Goal: Task Accomplishment & Management: Manage account settings

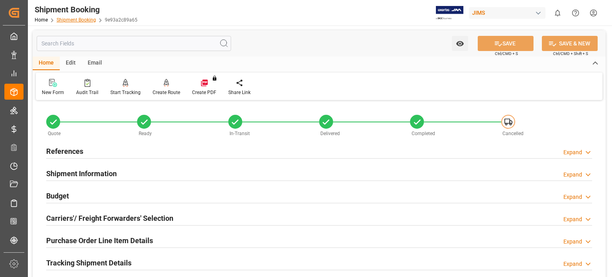
click at [71, 19] on link "Shipment Booking" at bounding box center [76, 20] width 39 height 6
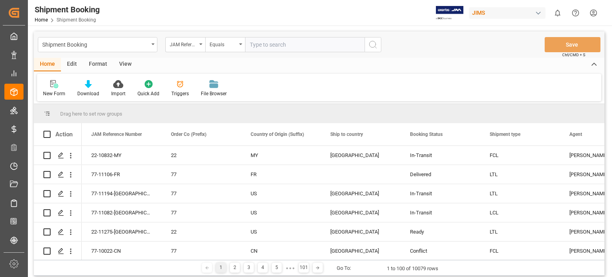
click at [264, 46] on input "text" at bounding box center [305, 44] width 120 height 15
type input "77-11063-us"
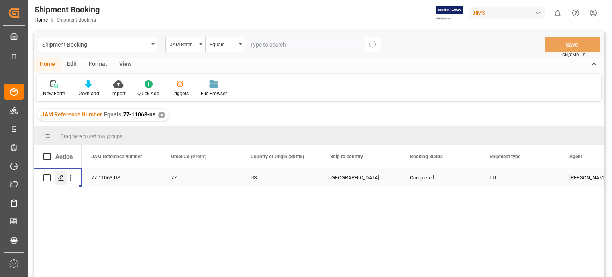
click at [60, 178] on polygon "Press SPACE to select this row." at bounding box center [61, 177] width 4 height 4
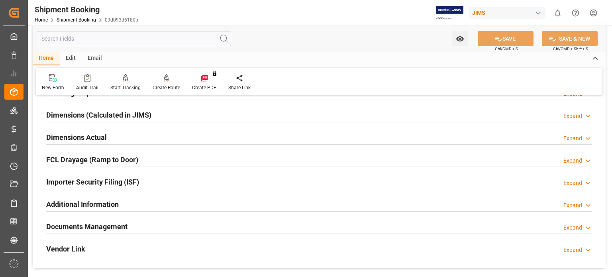
scroll to position [265, 0]
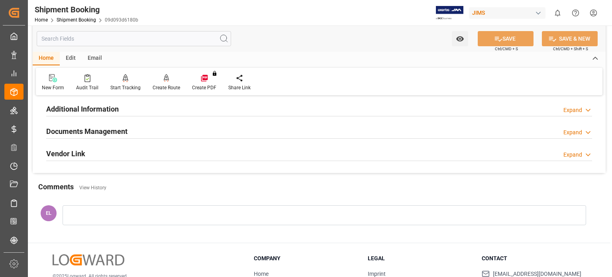
click at [83, 130] on h2 "Documents Management" at bounding box center [86, 131] width 81 height 11
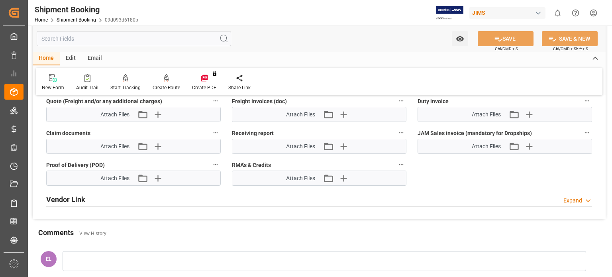
scroll to position [465, 0]
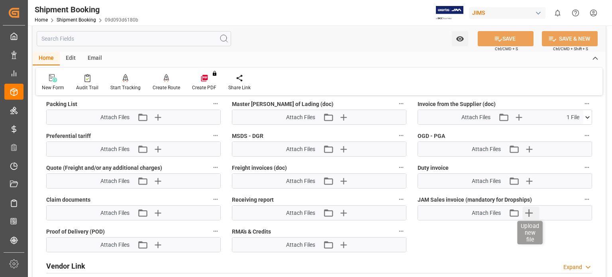
click at [530, 211] on icon "button" at bounding box center [529, 213] width 8 height 8
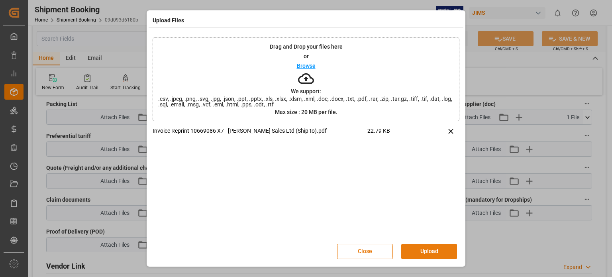
click at [436, 253] on button "Upload" at bounding box center [429, 251] width 56 height 15
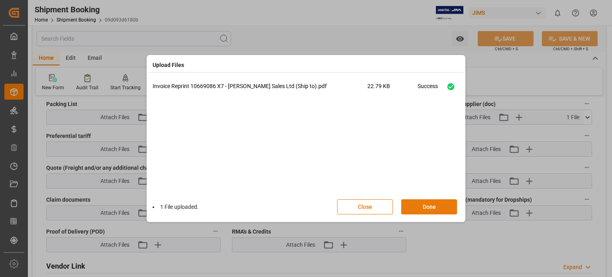
click at [426, 207] on button "Done" at bounding box center [429, 206] width 56 height 15
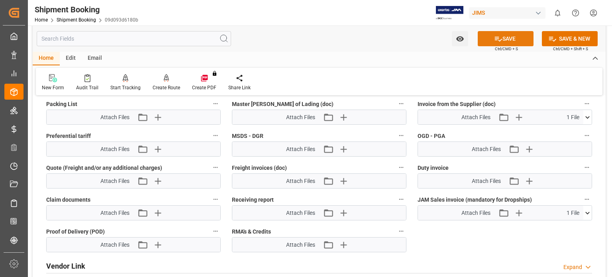
click at [507, 40] on button "SAVE" at bounding box center [506, 38] width 56 height 15
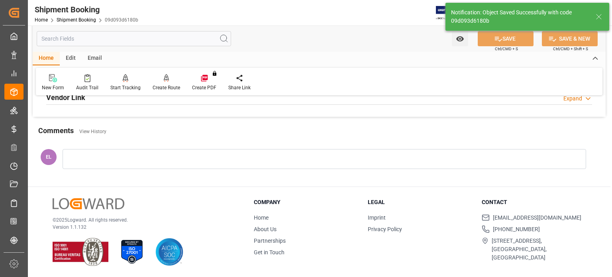
scroll to position [155, 0]
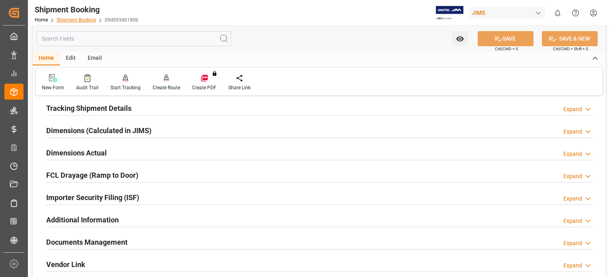
click at [77, 22] on link "Shipment Booking" at bounding box center [76, 20] width 39 height 6
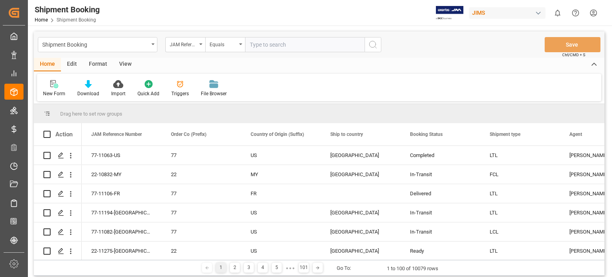
click at [274, 46] on input "text" at bounding box center [305, 44] width 120 height 15
type input "7"
type input "22-11228-us"
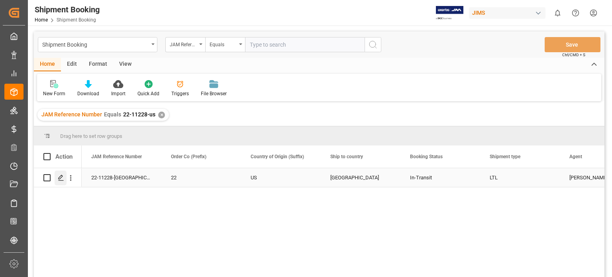
click at [64, 180] on div "Press SPACE to select this row." at bounding box center [61, 178] width 12 height 15
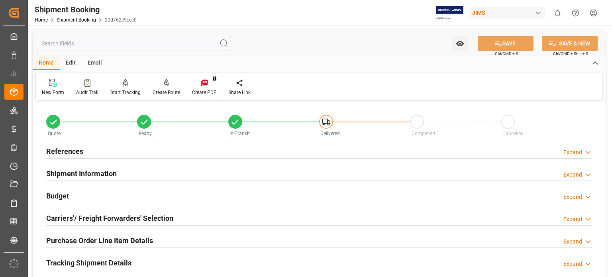
scroll to position [199, 0]
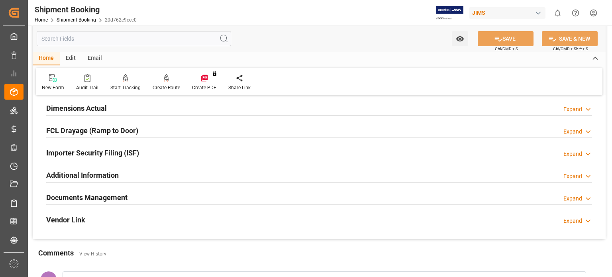
click at [77, 199] on h2 "Documents Management" at bounding box center [86, 197] width 81 height 11
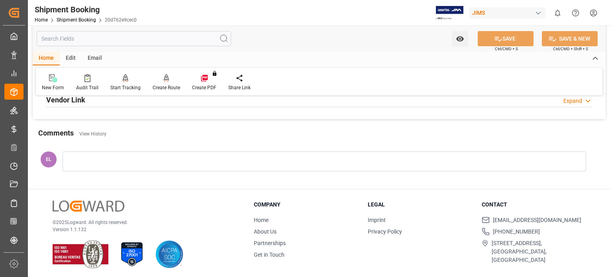
scroll to position [564, 0]
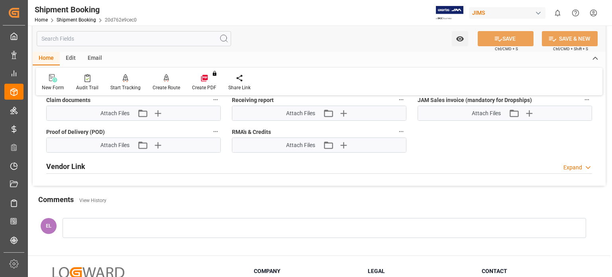
click at [104, 222] on div at bounding box center [325, 228] width 524 height 20
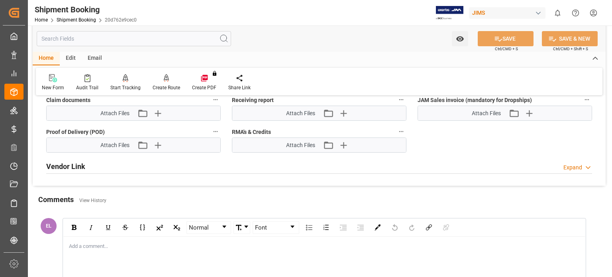
click at [98, 249] on div "Add a comment..." at bounding box center [324, 271] width 522 height 69
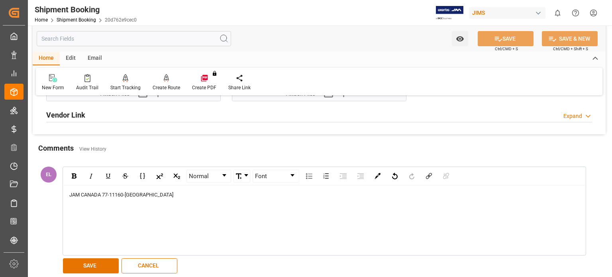
scroll to position [631, 0]
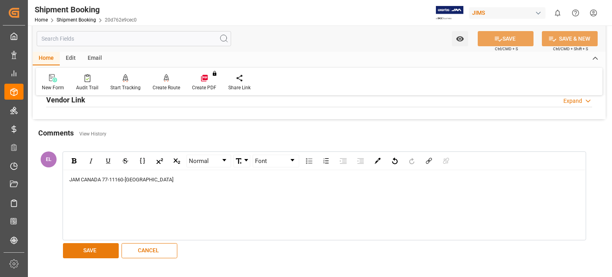
click at [93, 250] on button "SAVE" at bounding box center [91, 250] width 56 height 15
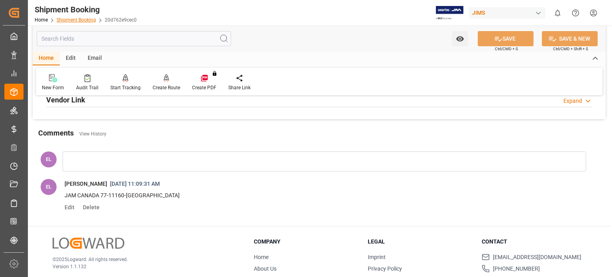
click at [73, 20] on link "Shipment Booking" at bounding box center [76, 20] width 39 height 6
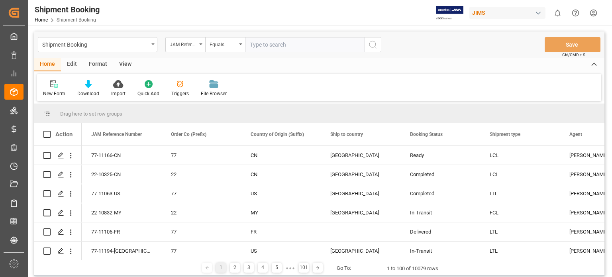
click at [293, 47] on input "text" at bounding box center [305, 44] width 120 height 15
type input "77-11141-us"
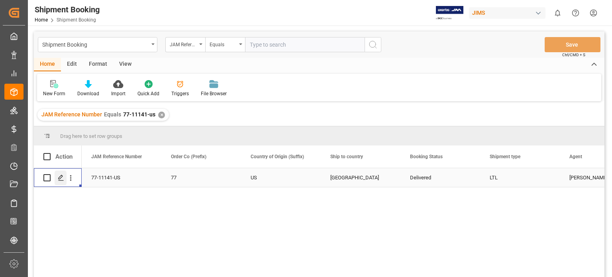
click at [63, 181] on line "Press SPACE to select this row." at bounding box center [61, 181] width 5 height 0
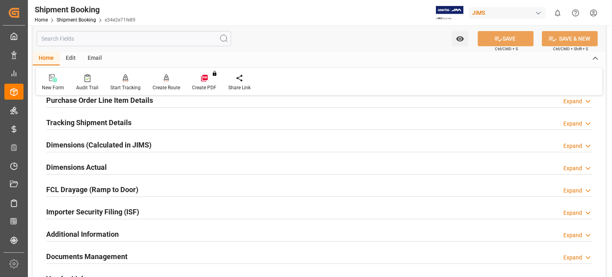
scroll to position [133, 0]
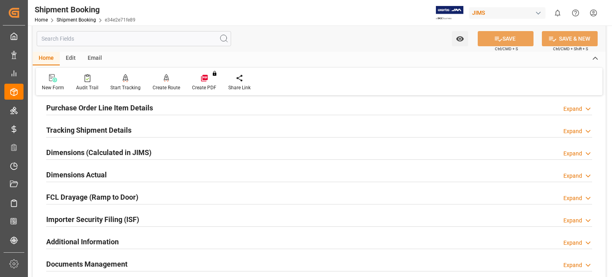
click at [118, 130] on h2 "Tracking Shipment Details" at bounding box center [88, 130] width 85 height 11
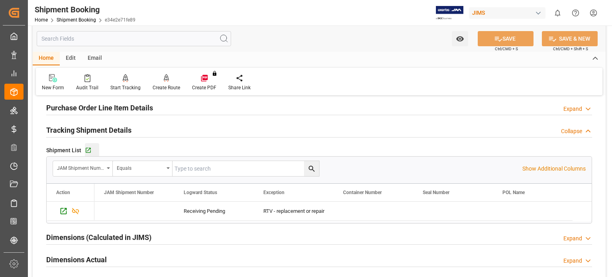
click at [91, 151] on div "Go to Shipment Tracking Grid" at bounding box center [92, 150] width 14 height 7
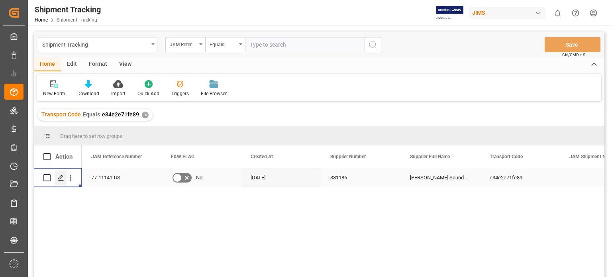
click at [64, 183] on div "Press SPACE to select this row." at bounding box center [61, 178] width 12 height 15
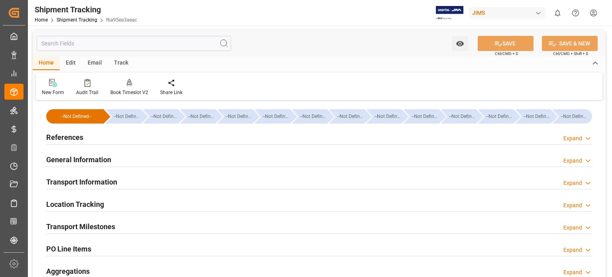
click at [94, 228] on h2 "Transport Milestones" at bounding box center [80, 226] width 69 height 11
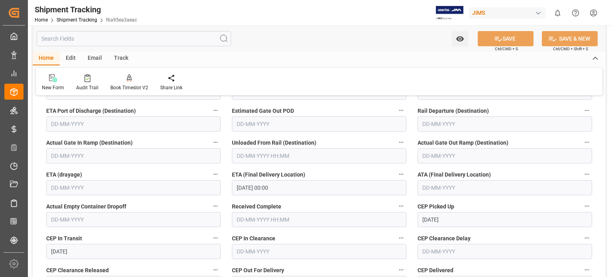
scroll to position [265, 0]
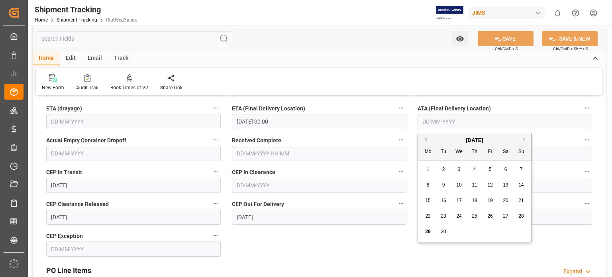
click at [430, 124] on input "text" at bounding box center [505, 121] width 175 height 15
click at [445, 218] on span "23" at bounding box center [443, 216] width 5 height 6
type input "23-09-2025"
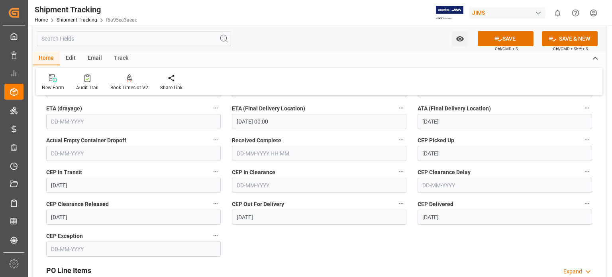
click at [346, 257] on div "--Not Defined-- --Not Defined-- --Not Defined-- --Not Defined-- --Not Defined--…" at bounding box center [319, 108] width 573 height 542
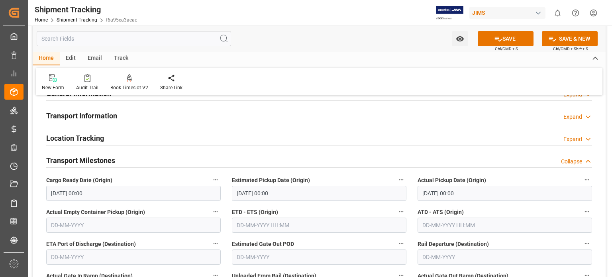
scroll to position [0, 0]
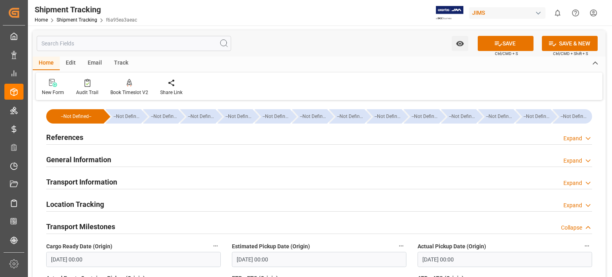
click at [104, 162] on h2 "General Information" at bounding box center [78, 159] width 65 height 11
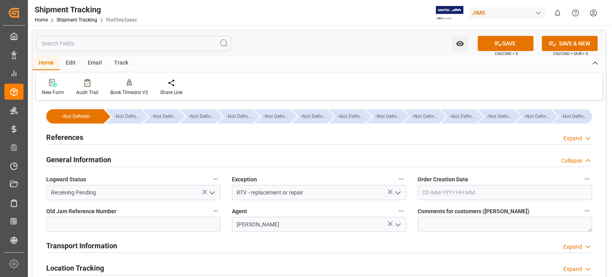
click at [104, 162] on h2 "General Information" at bounding box center [78, 159] width 65 height 11
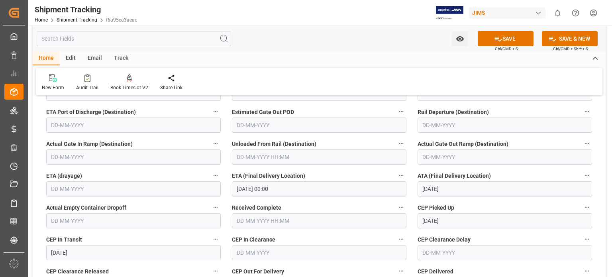
scroll to position [199, 0]
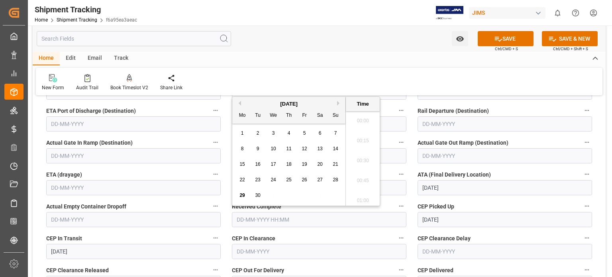
click at [273, 219] on input "text" at bounding box center [319, 219] width 175 height 15
click at [287, 165] on span "18" at bounding box center [288, 164] width 5 height 6
type input "18-09-2025 00:00"
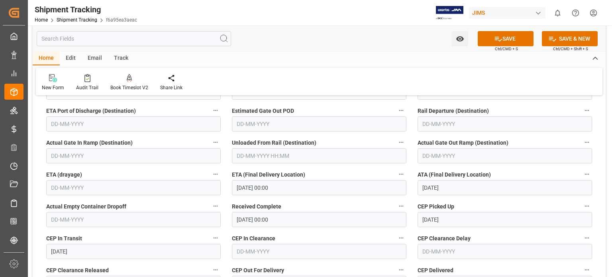
click at [265, 77] on div "New Form Audit Trail Book Timeslot V2 Book a Timeslot for the shipment Share Li…" at bounding box center [319, 82] width 567 height 28
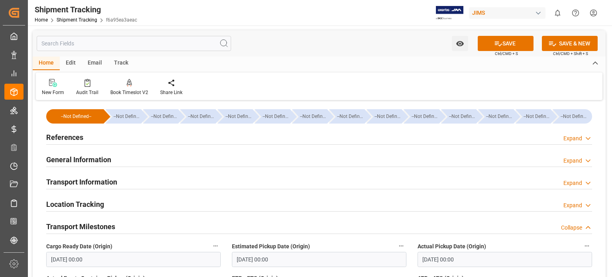
scroll to position [0, 0]
click at [85, 157] on h2 "General Information" at bounding box center [78, 159] width 65 height 11
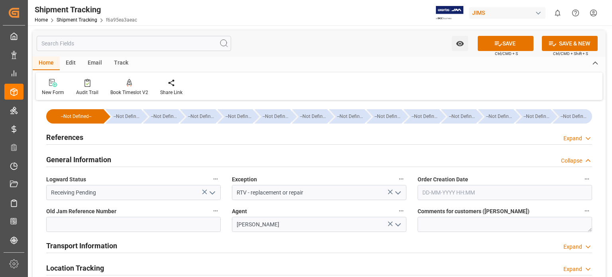
click at [213, 189] on icon "open menu" at bounding box center [213, 193] width 10 height 10
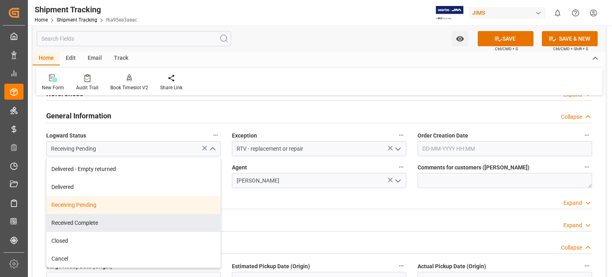
scroll to position [66, 0]
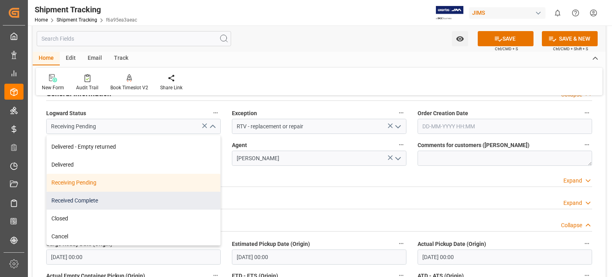
click at [82, 202] on div "Received Complete" at bounding box center [134, 201] width 174 height 18
type input "Received Complete"
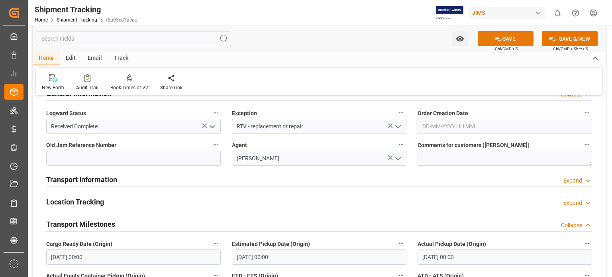
click at [507, 38] on button "SAVE" at bounding box center [506, 38] width 56 height 15
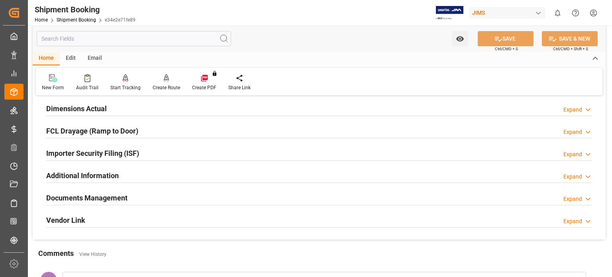
scroll to position [199, 0]
click at [126, 197] on h2 "Documents Management" at bounding box center [86, 197] width 81 height 11
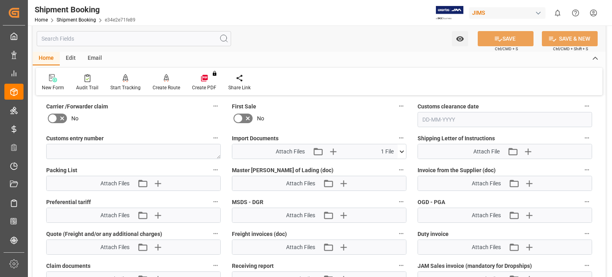
scroll to position [465, 0]
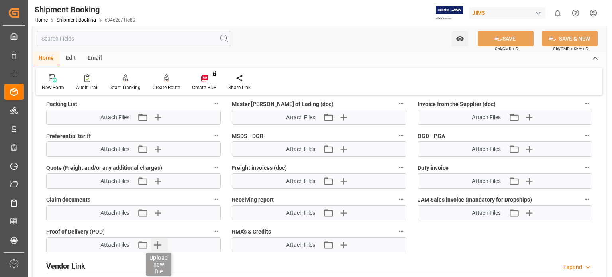
click at [159, 244] on icon "button" at bounding box center [157, 244] width 13 height 13
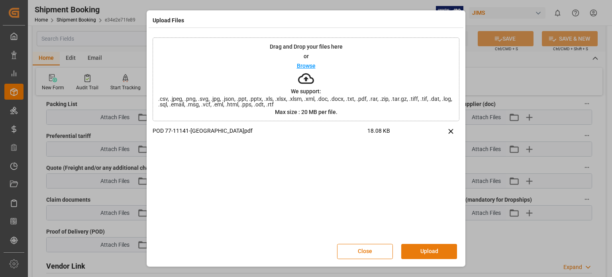
click at [422, 251] on button "Upload" at bounding box center [429, 251] width 56 height 15
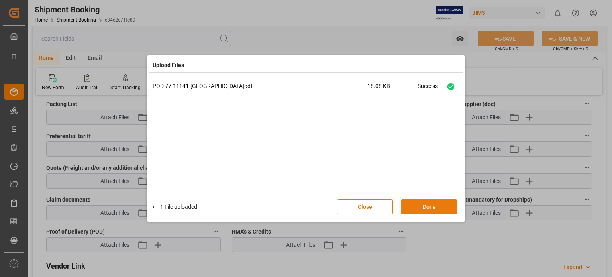
click at [426, 207] on button "Done" at bounding box center [429, 206] width 56 height 15
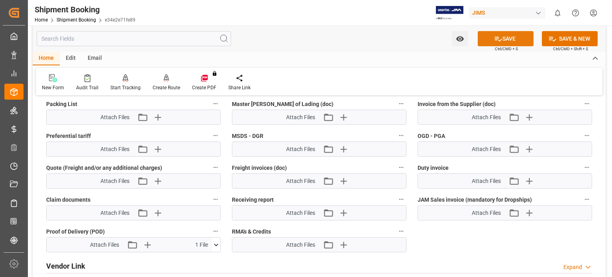
click at [509, 41] on button "SAVE" at bounding box center [506, 38] width 56 height 15
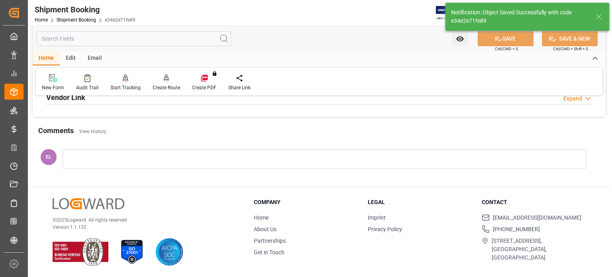
scroll to position [155, 0]
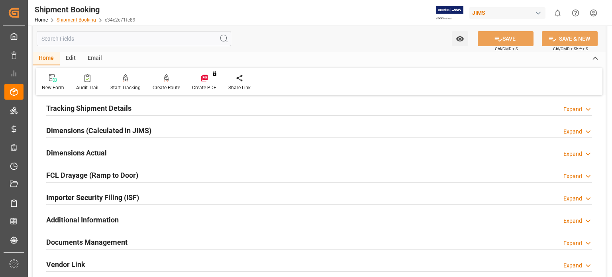
click at [74, 20] on link "Shipment Booking" at bounding box center [76, 20] width 39 height 6
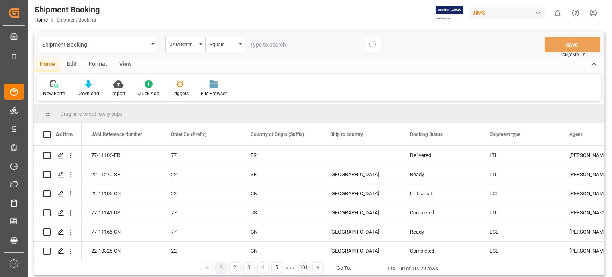
click at [289, 39] on input "text" at bounding box center [305, 44] width 120 height 15
type input "77-11227-US"
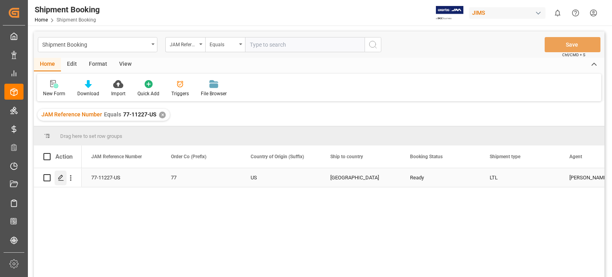
click at [61, 179] on icon "Press SPACE to select this row." at bounding box center [61, 178] width 6 height 6
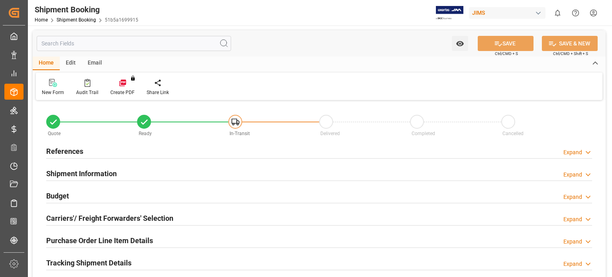
type input "0"
type input "[DATE]"
click at [66, 147] on h2 "References" at bounding box center [64, 151] width 37 height 11
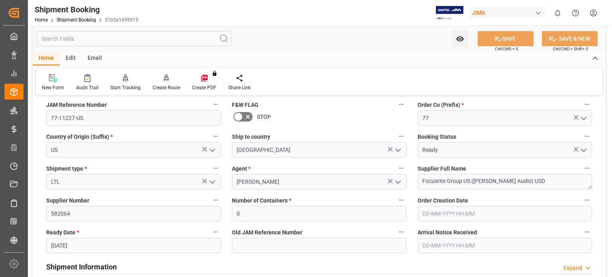
scroll to position [133, 0]
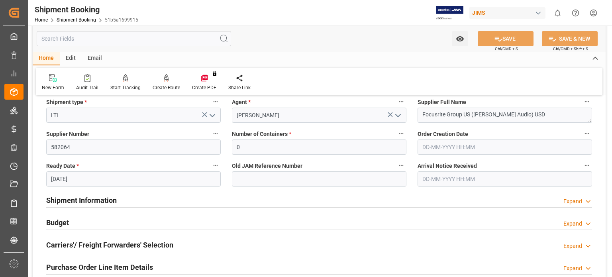
click at [92, 200] on h2 "Shipment Information" at bounding box center [81, 200] width 71 height 11
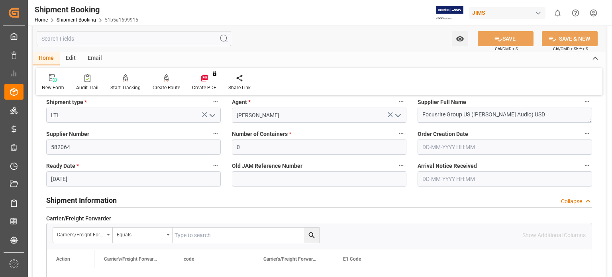
click at [92, 200] on h2 "Shipment Information" at bounding box center [81, 200] width 71 height 11
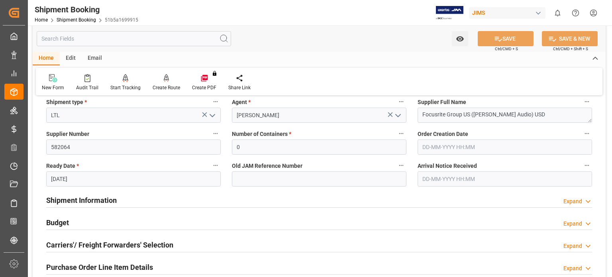
click at [51, 222] on h2 "Budget" at bounding box center [57, 222] width 23 height 11
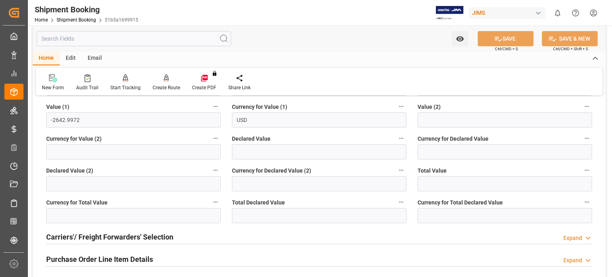
scroll to position [399, 0]
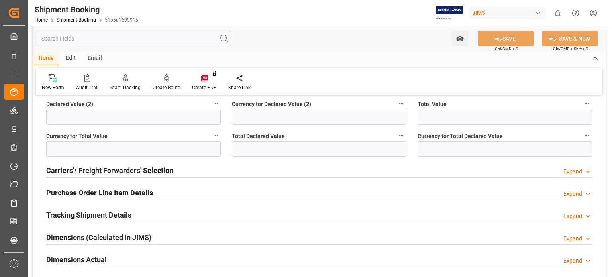
click at [80, 173] on h2 "Carriers'/ Freight Forwarders' Selection" at bounding box center [109, 170] width 127 height 11
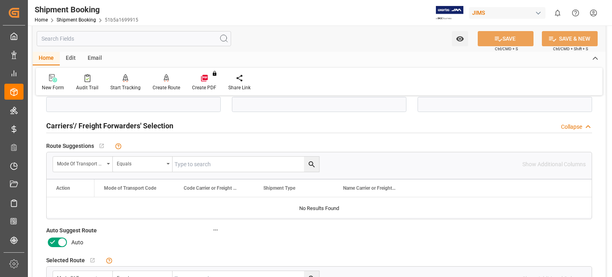
scroll to position [465, 0]
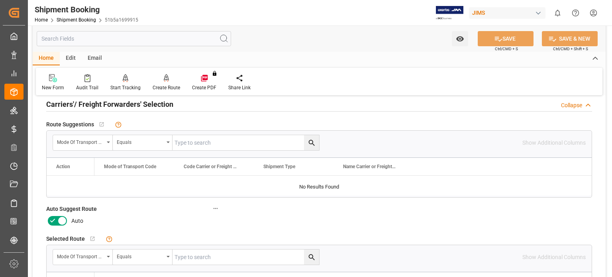
click at [51, 220] on icon at bounding box center [53, 221] width 10 height 10
click at [0, 0] on input "checkbox" at bounding box center [0, 0] width 0 height 0
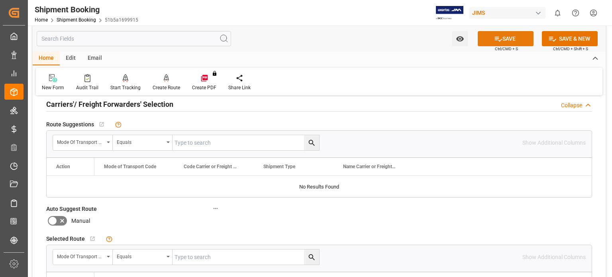
click at [498, 38] on icon at bounding box center [498, 39] width 8 height 8
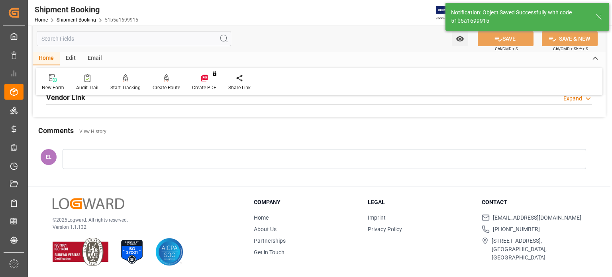
scroll to position [114, 0]
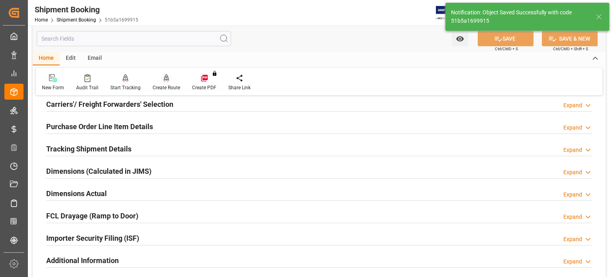
click at [164, 81] on icon at bounding box center [167, 78] width 6 height 8
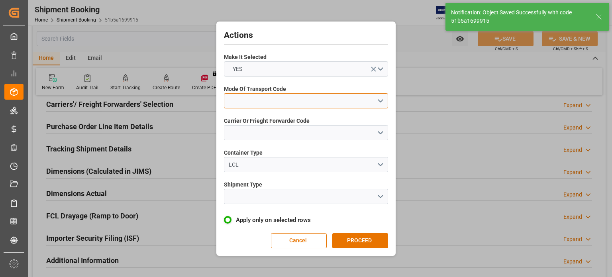
click at [250, 104] on button "open menu" at bounding box center [306, 100] width 164 height 15
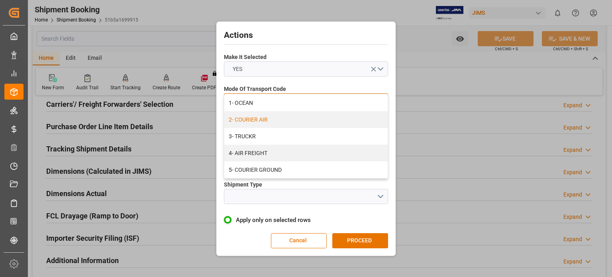
click at [255, 120] on div "2- COURIER AIR" at bounding box center [305, 119] width 163 height 17
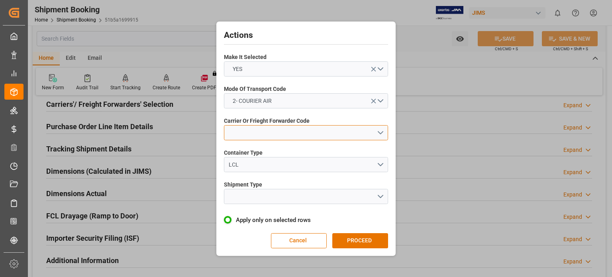
click at [272, 134] on button "open menu" at bounding box center [306, 132] width 164 height 15
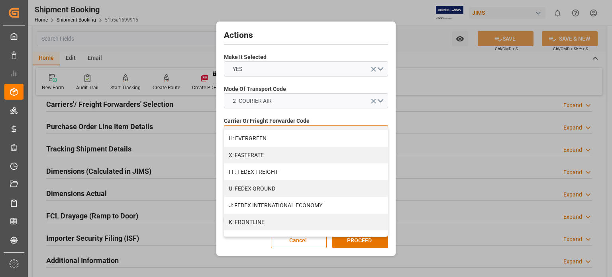
scroll to position [199, 0]
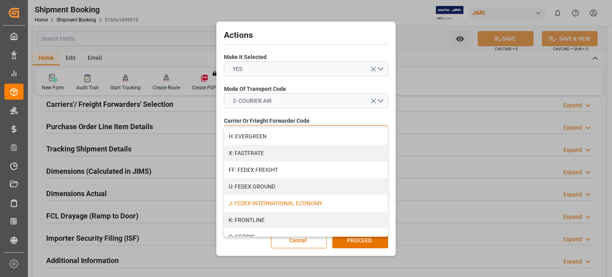
click at [312, 204] on div "J: FEDEX INTERNATIONAL ECONOMY" at bounding box center [305, 203] width 163 height 17
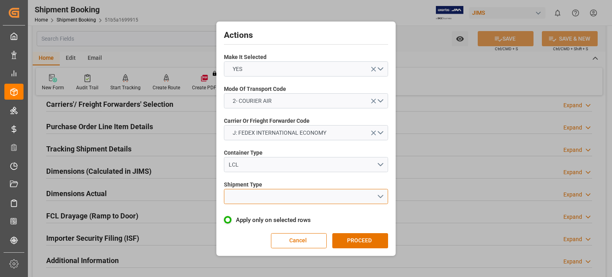
click at [248, 195] on button "open menu" at bounding box center [306, 196] width 164 height 15
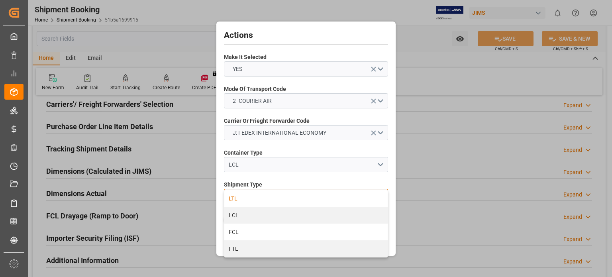
click at [258, 200] on div "LTL" at bounding box center [305, 198] width 163 height 17
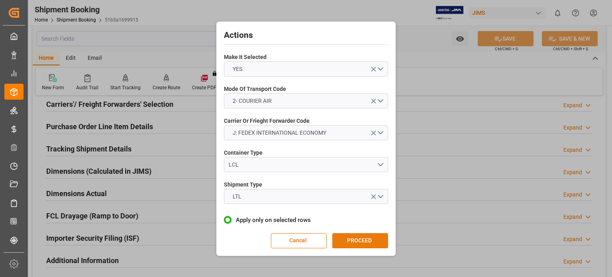
click at [367, 239] on button "PROCEED" at bounding box center [360, 240] width 56 height 15
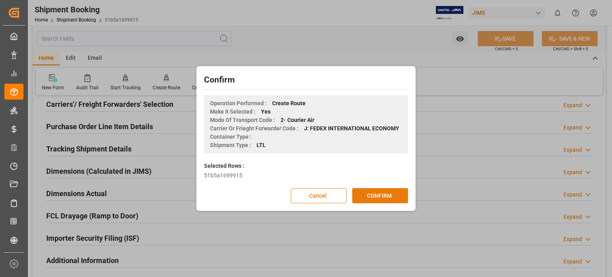
click at [373, 195] on button "CONFIRM" at bounding box center [380, 195] width 56 height 15
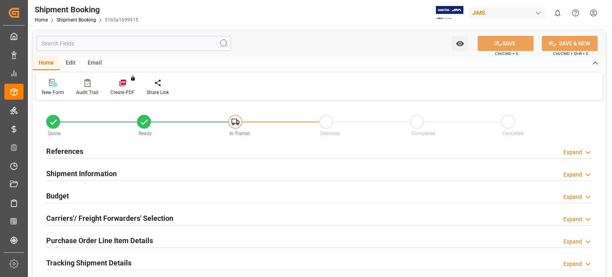
type input "3"
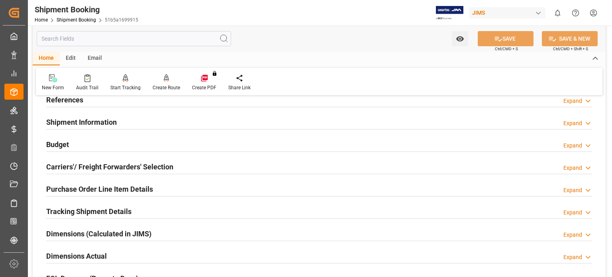
scroll to position [66, 0]
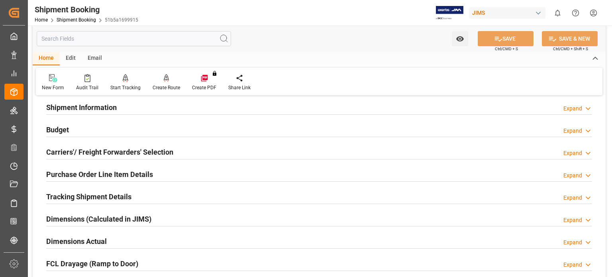
click at [92, 174] on h2 "Purchase Order Line Item Details" at bounding box center [99, 174] width 107 height 11
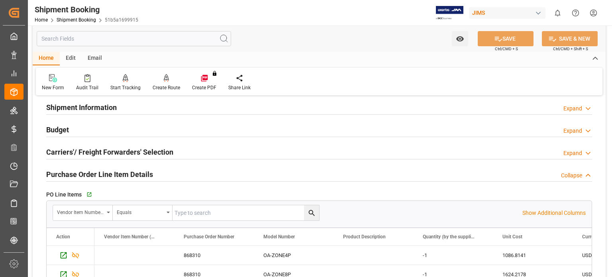
click at [92, 174] on h2 "Purchase Order Line Item Details" at bounding box center [99, 174] width 107 height 11
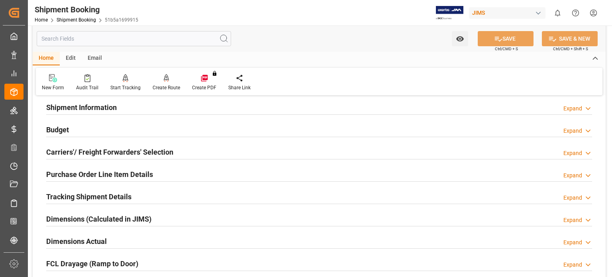
click at [92, 174] on h2 "Purchase Order Line Item Details" at bounding box center [99, 174] width 107 height 11
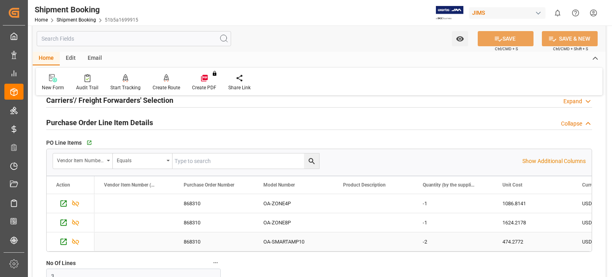
scroll to position [133, 0]
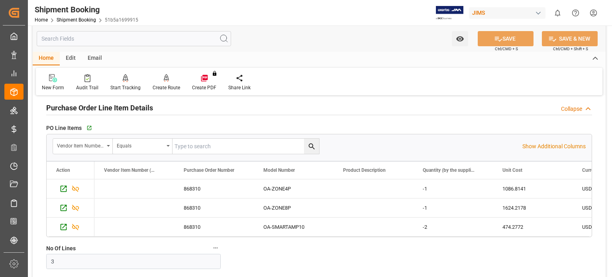
click at [70, 106] on h2 "Purchase Order Line Item Details" at bounding box center [99, 107] width 107 height 11
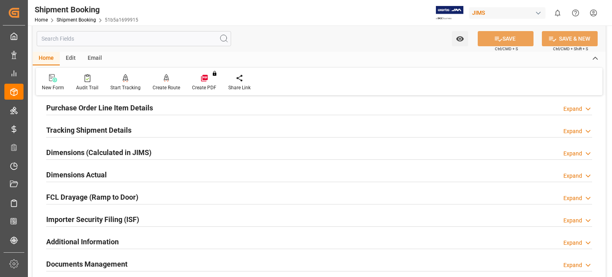
click at [87, 153] on h2 "Dimensions (Calculated in JIMS)" at bounding box center [98, 152] width 105 height 11
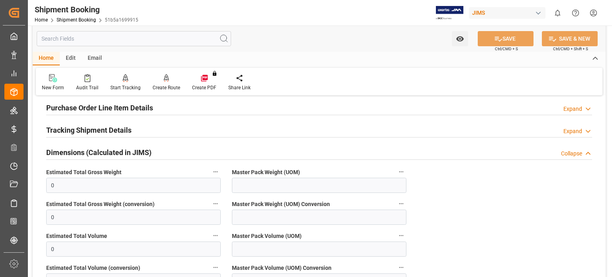
click at [87, 153] on h2 "Dimensions (Calculated in JIMS)" at bounding box center [98, 152] width 105 height 11
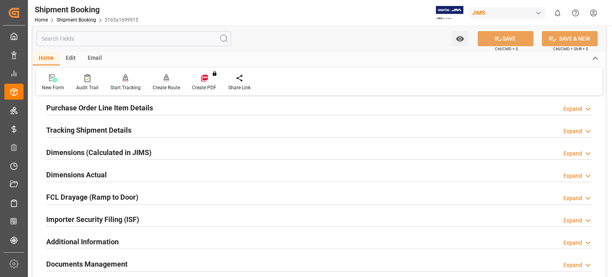
click at [61, 128] on h2 "Tracking Shipment Details" at bounding box center [88, 130] width 85 height 11
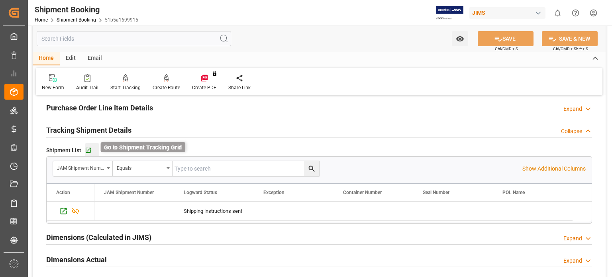
click at [86, 149] on icon "button" at bounding box center [88, 150] width 7 height 7
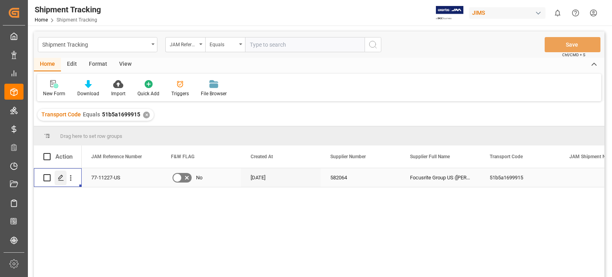
click at [61, 179] on icon "Press SPACE to select this row." at bounding box center [61, 178] width 6 height 6
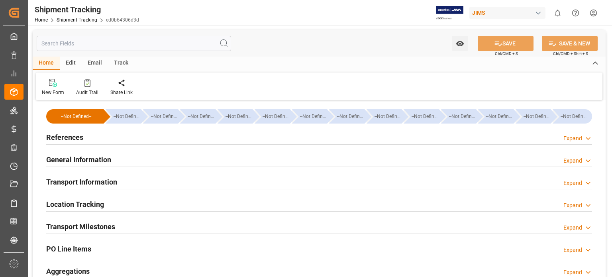
type input "[DATE]"
click at [64, 137] on h2 "References" at bounding box center [64, 137] width 37 height 11
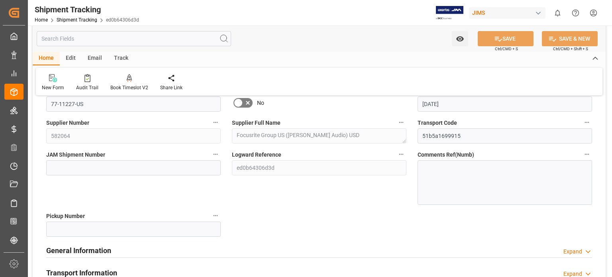
scroll to position [133, 0]
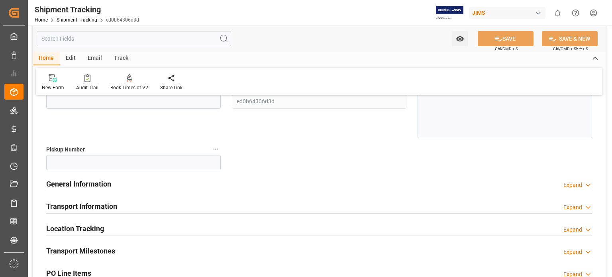
click at [106, 209] on h2 "Transport Information" at bounding box center [81, 206] width 71 height 11
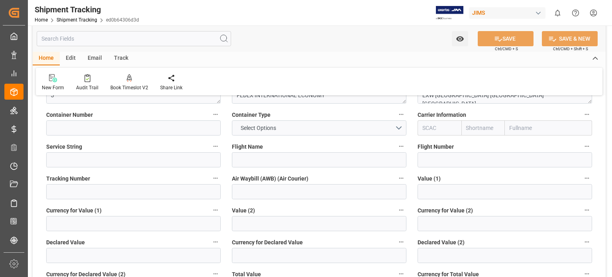
scroll to position [332, 0]
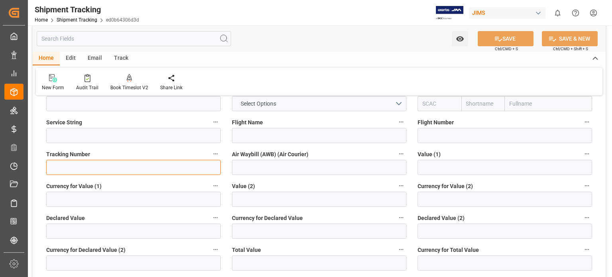
click at [159, 163] on input at bounding box center [133, 167] width 175 height 15
paste input "884665010801"
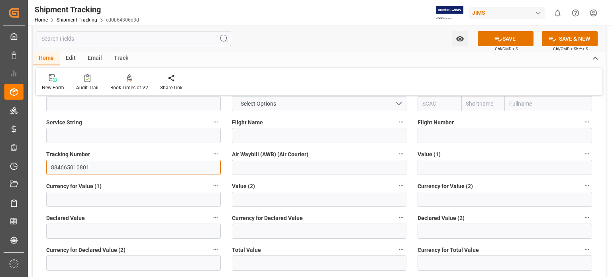
type input "884665010801"
click at [261, 164] on input at bounding box center [319, 167] width 175 height 15
paste input "884665010801"
type input "884665010801"
click at [436, 167] on input "text" at bounding box center [505, 167] width 175 height 15
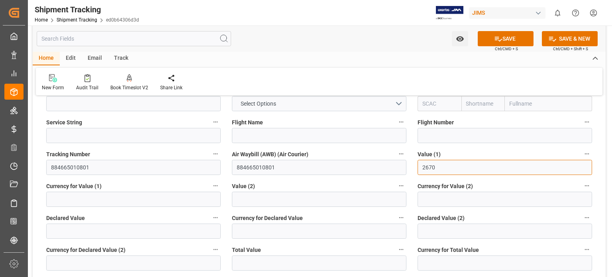
type input "2670"
click at [102, 198] on input at bounding box center [133, 199] width 175 height 15
type input "USD"
click at [420, 169] on input "2670" at bounding box center [505, 167] width 175 height 15
type input "-2670"
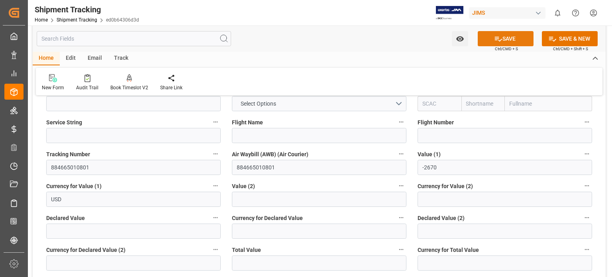
click at [509, 37] on button "SAVE" at bounding box center [506, 38] width 56 height 15
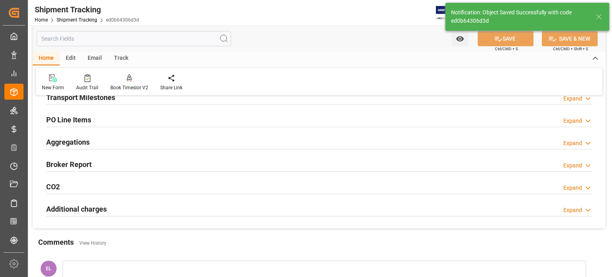
scroll to position [107, 0]
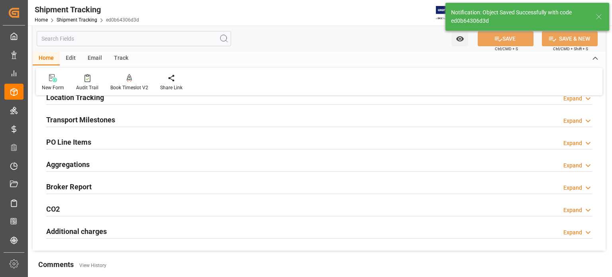
click at [90, 122] on h2 "Transport Milestones" at bounding box center [80, 119] width 69 height 11
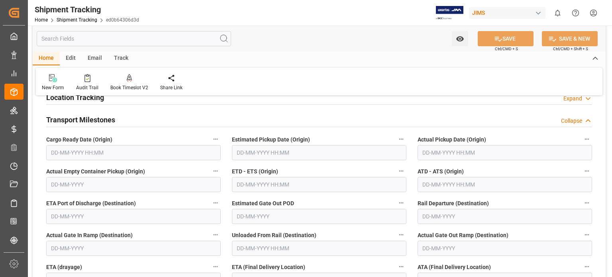
click at [91, 121] on h2 "Transport Milestones" at bounding box center [80, 119] width 69 height 11
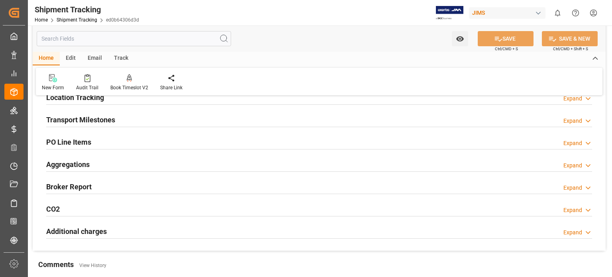
click at [71, 118] on h2 "Transport Milestones" at bounding box center [80, 119] width 69 height 11
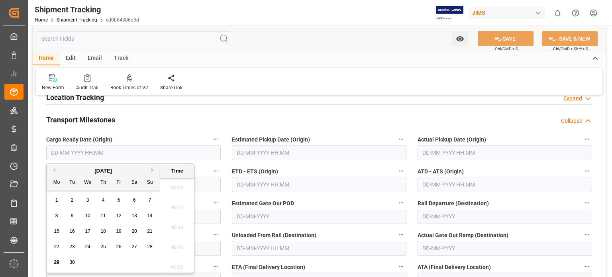
click at [73, 149] on input "text" at bounding box center [133, 152] width 175 height 15
click at [104, 247] on span "25" at bounding box center [102, 247] width 5 height 6
type input "25-09-2025 00:00"
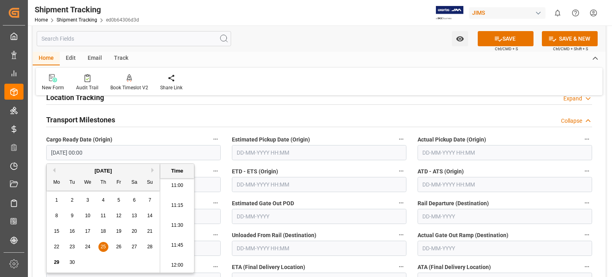
click at [265, 151] on input "text" at bounding box center [319, 152] width 175 height 15
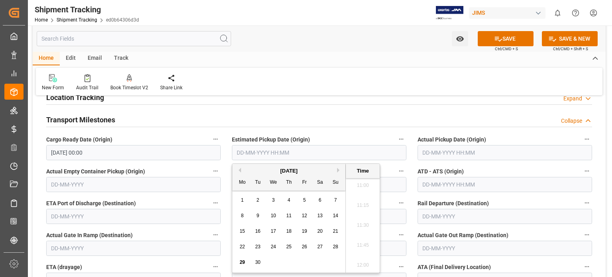
click at [254, 237] on div "15 16 17 18 19 20 21" at bounding box center [289, 232] width 109 height 16
click at [287, 248] on span "25" at bounding box center [288, 247] width 5 height 6
type input "25-09-2025 00:00"
click at [432, 151] on input "text" at bounding box center [505, 152] width 175 height 15
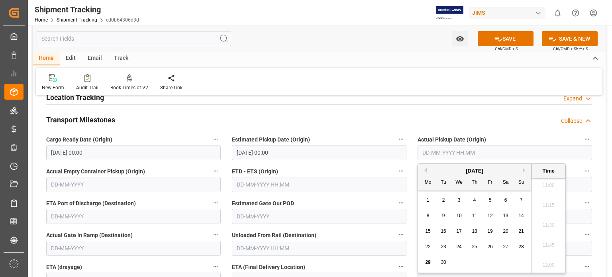
click at [444, 180] on div "Tu" at bounding box center [444, 183] width 10 height 10
click at [474, 246] on span "25" at bounding box center [474, 247] width 5 height 6
type input "25-09-2025 00:00"
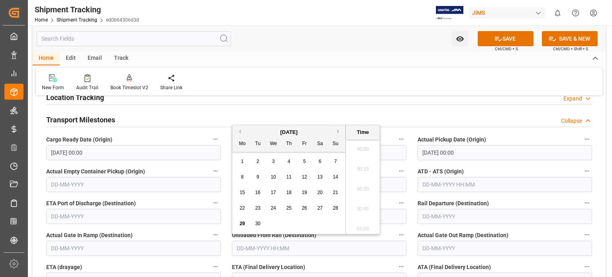
click at [289, 247] on input "text" at bounding box center [319, 248] width 175 height 15
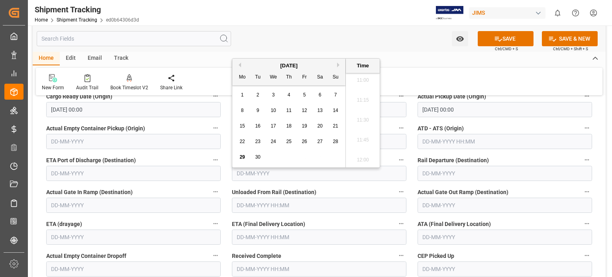
scroll to position [173, 0]
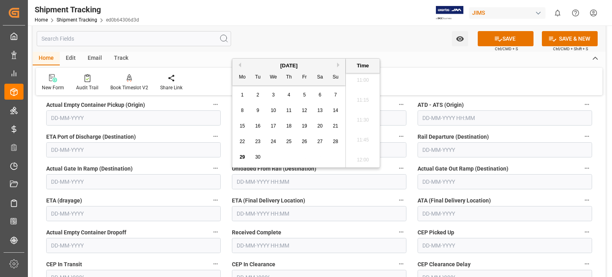
click at [253, 208] on input "text" at bounding box center [319, 213] width 175 height 15
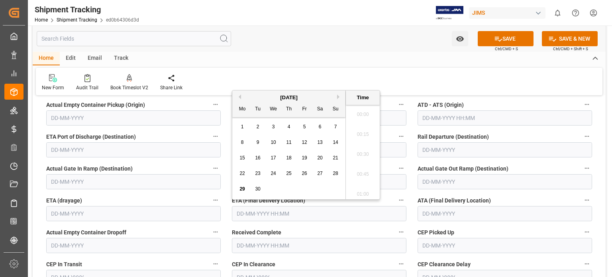
scroll to position [879, 0]
click at [242, 189] on span "29" at bounding box center [242, 189] width 5 height 6
type input "29-09-2025 00:00"
click at [494, 36] on icon at bounding box center [498, 39] width 8 height 8
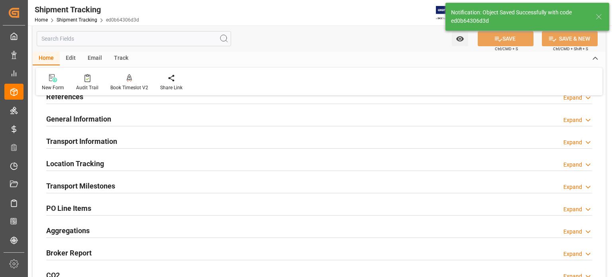
scroll to position [0, 0]
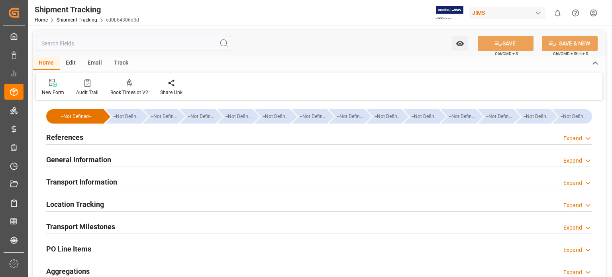
click at [73, 134] on h2 "References" at bounding box center [64, 137] width 37 height 11
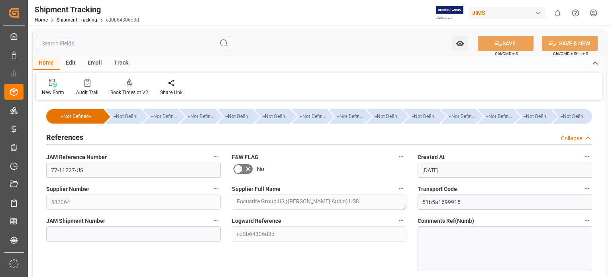
click at [73, 134] on h2 "References" at bounding box center [64, 137] width 37 height 11
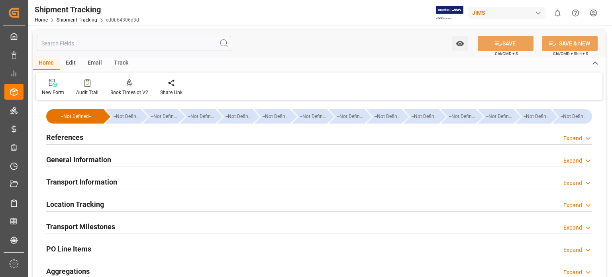
click at [73, 160] on h2 "General Information" at bounding box center [78, 159] width 65 height 11
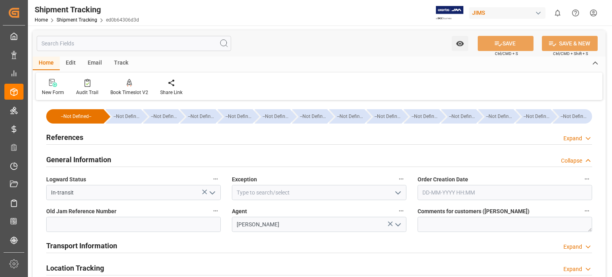
click at [73, 160] on h2 "General Information" at bounding box center [78, 159] width 65 height 11
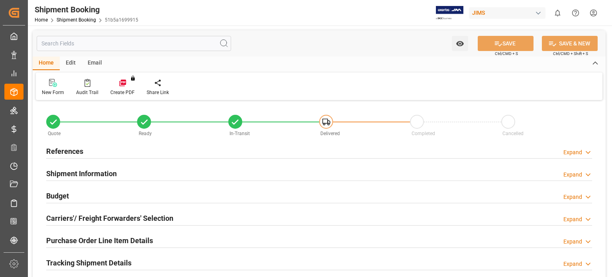
type input "3"
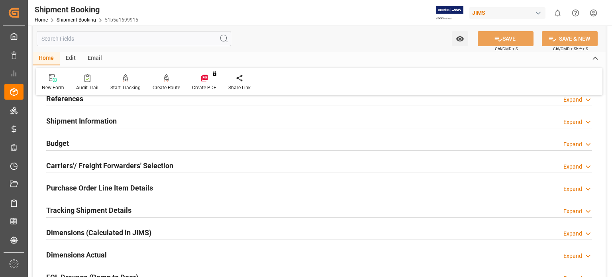
scroll to position [66, 0]
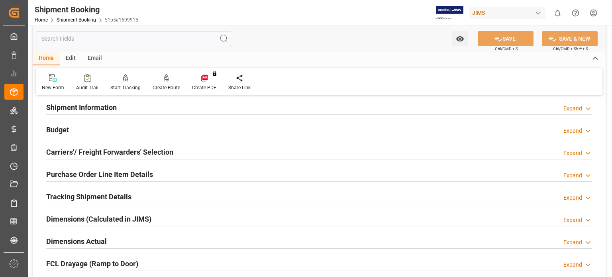
click at [105, 172] on h2 "Purchase Order Line Item Details" at bounding box center [99, 174] width 107 height 11
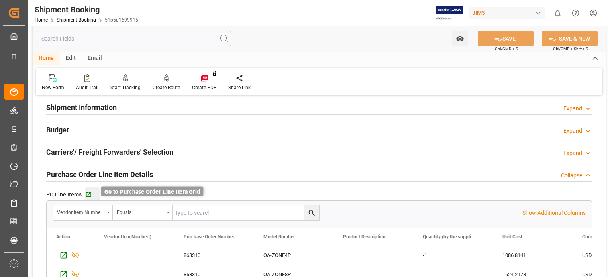
click at [89, 192] on icon "button" at bounding box center [88, 194] width 5 height 5
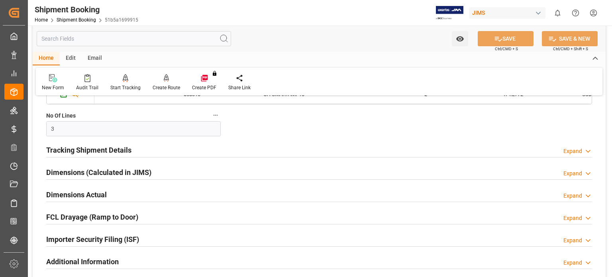
scroll to position [332, 0]
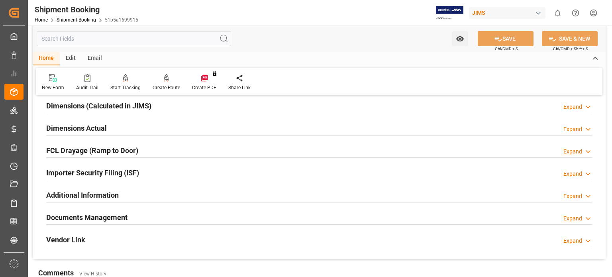
click at [122, 216] on h2 "Documents Management" at bounding box center [86, 217] width 81 height 11
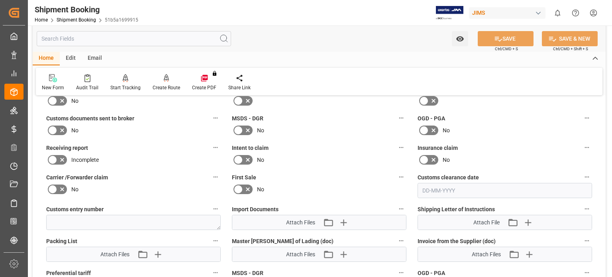
scroll to position [531, 0]
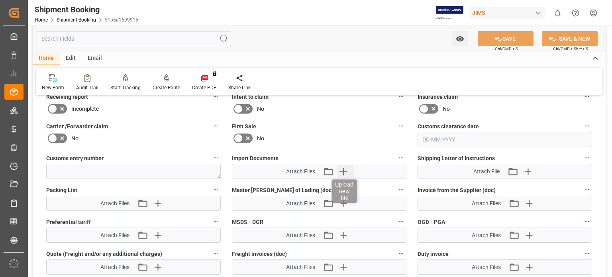
click at [343, 171] on icon "button" at bounding box center [344, 172] width 8 height 8
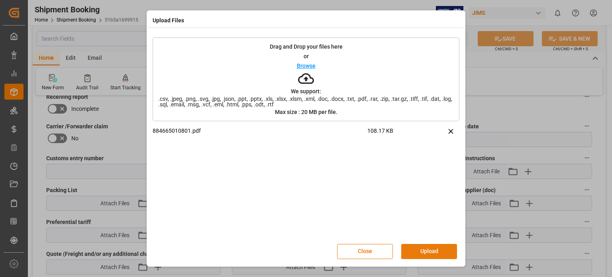
click at [426, 250] on button "Upload" at bounding box center [429, 251] width 56 height 15
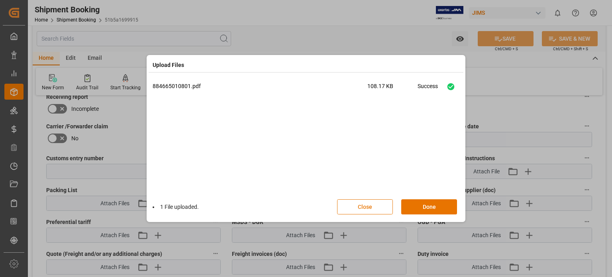
click at [383, 207] on button "Close" at bounding box center [365, 206] width 56 height 15
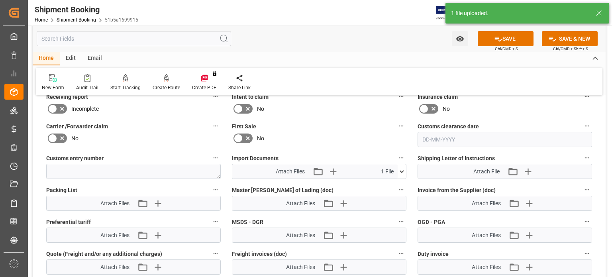
click at [403, 169] on icon at bounding box center [402, 171] width 8 height 8
click at [391, 185] on icon at bounding box center [389, 186] width 5 height 6
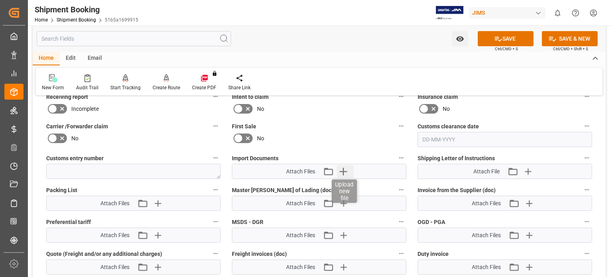
click at [346, 169] on icon "button" at bounding box center [344, 172] width 8 height 8
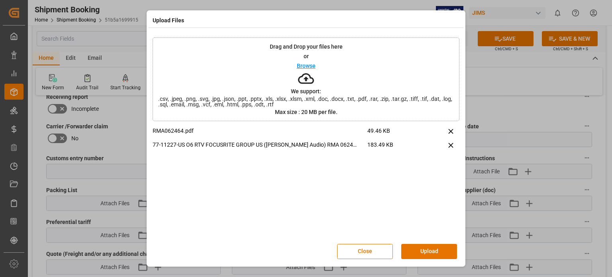
click at [428, 249] on button "Upload" at bounding box center [429, 251] width 56 height 15
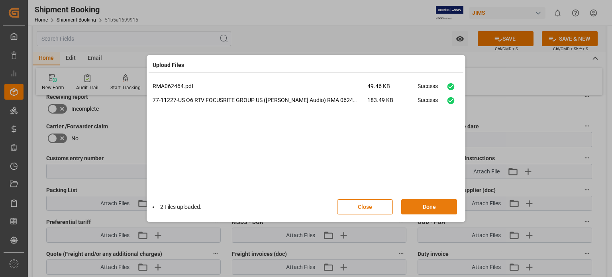
click at [422, 207] on button "Done" at bounding box center [429, 206] width 56 height 15
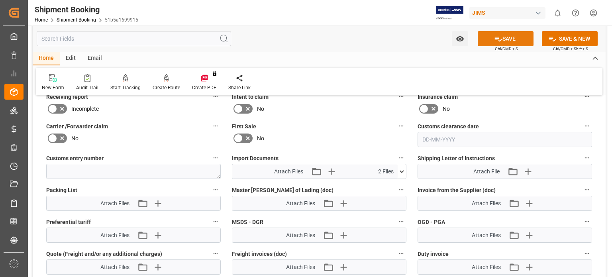
click at [500, 38] on icon at bounding box center [498, 39] width 8 height 8
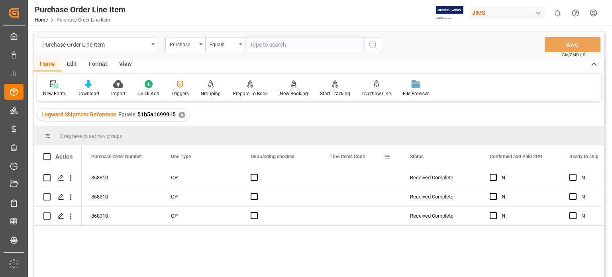
click at [389, 156] on span at bounding box center [387, 156] width 7 height 7
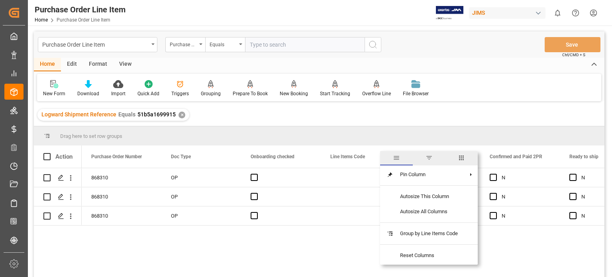
click at [464, 157] on span "columns" at bounding box center [461, 157] width 7 height 7
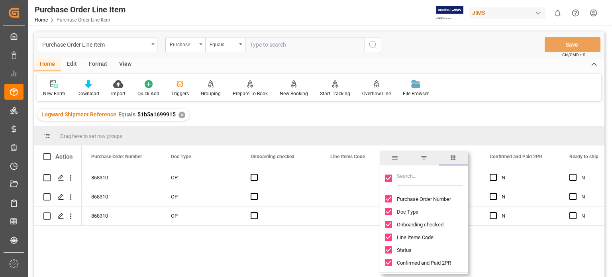
click at [387, 179] on input "Toggle Select All Columns" at bounding box center [388, 178] width 7 height 7
checkbox input "false"
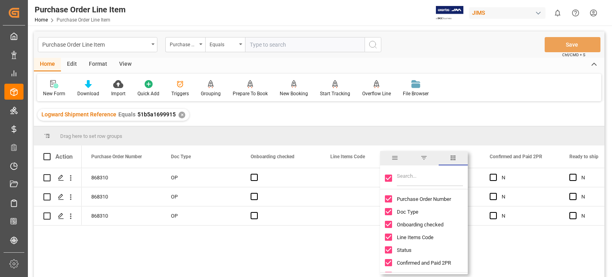
checkbox input "false"
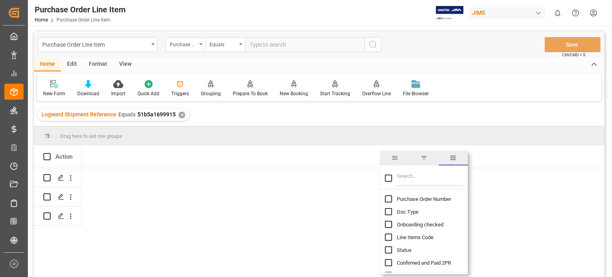
click at [419, 183] on input "Filter Columns Input" at bounding box center [430, 178] width 66 height 16
click at [387, 176] on input "Toggle Select All Columns" at bounding box center [388, 178] width 7 height 7
checkbox input "true"
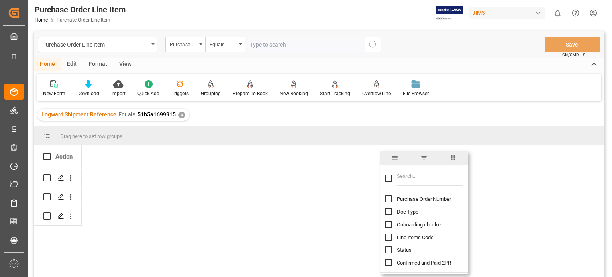
checkbox input "true"
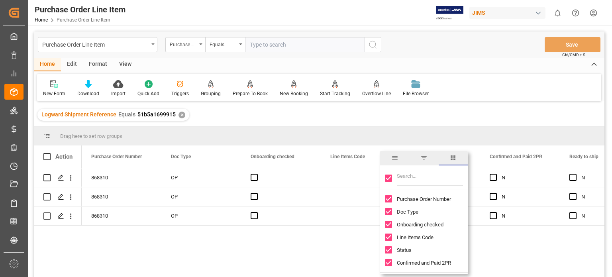
click at [386, 180] on input "Toggle Select All Columns" at bounding box center [388, 178] width 7 height 7
checkbox input "false"
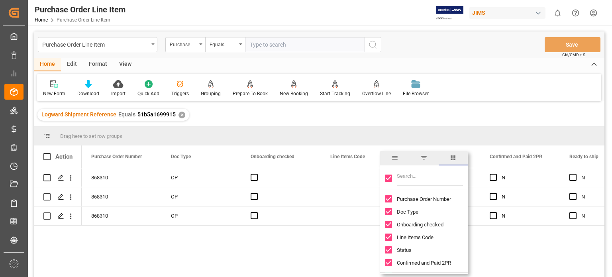
checkbox input "false"
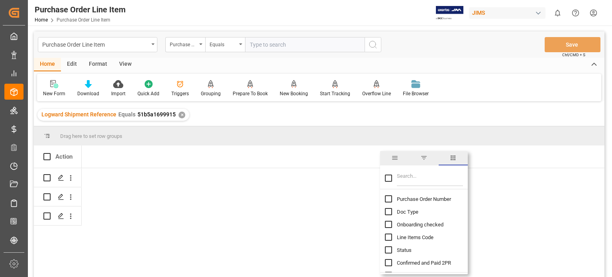
click at [409, 176] on input "Filter Columns Input" at bounding box center [430, 178] width 66 height 16
type input "I"
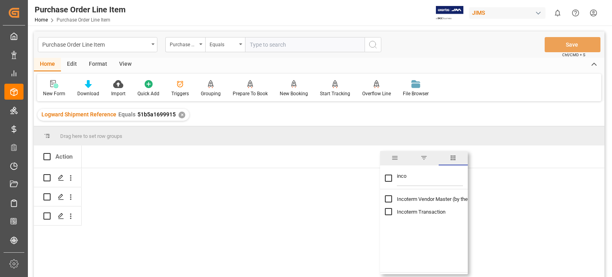
type input "inco"
click at [388, 178] on input "Toggle Select All Columns" at bounding box center [388, 178] width 7 height 7
checkbox input "true"
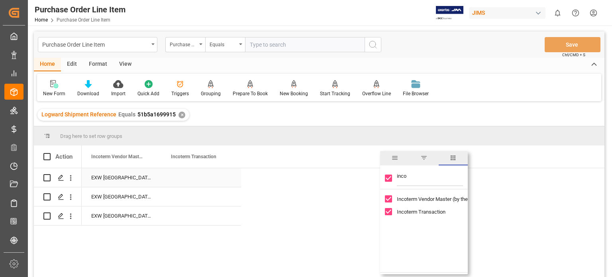
click at [181, 175] on div "Press SPACE to select this row." at bounding box center [201, 177] width 80 height 19
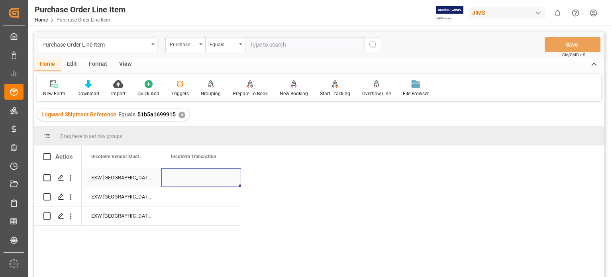
click at [189, 175] on div "Press SPACE to select this row." at bounding box center [201, 177] width 80 height 19
click at [198, 180] on input "Press SPACE to select this row." at bounding box center [201, 182] width 67 height 15
click at [174, 180] on input "Press SPACE to select this row." at bounding box center [201, 182] width 67 height 15
paste input "DAP DEPEW, [GEOGRAPHIC_DATA], [GEOGRAPHIC_DATA]"
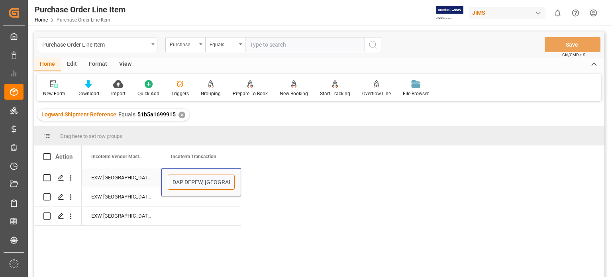
click at [205, 182] on input "DAP DEPEW, [GEOGRAPHIC_DATA], [GEOGRAPHIC_DATA]" at bounding box center [201, 182] width 67 height 15
click at [215, 181] on input "DAP DEPEW [GEOGRAPHIC_DATA], [GEOGRAPHIC_DATA]" at bounding box center [201, 182] width 67 height 15
type input "DAP DEPEW [GEOGRAPHIC_DATA] [GEOGRAPHIC_DATA]"
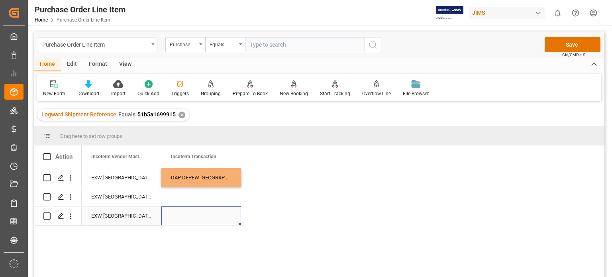
click at [210, 211] on div "Press SPACE to select this row." at bounding box center [201, 215] width 80 height 19
click at [204, 177] on div "DAP DEPEW [GEOGRAPHIC_DATA] [GEOGRAPHIC_DATA]" at bounding box center [201, 177] width 80 height 19
drag, startPoint x: 240, startPoint y: 185, endPoint x: 236, endPoint y: 217, distance: 32.4
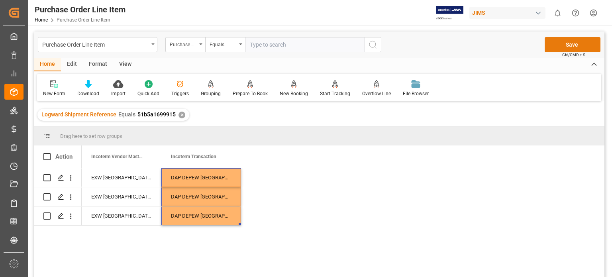
click at [576, 48] on button "Save" at bounding box center [573, 44] width 56 height 15
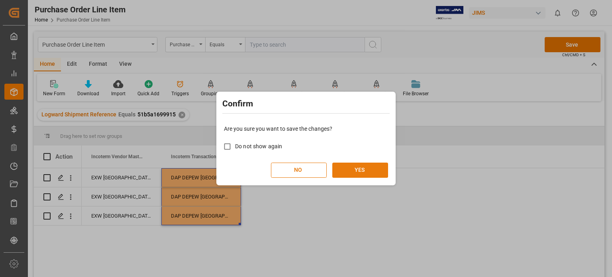
click at [363, 167] on button "YES" at bounding box center [360, 170] width 56 height 15
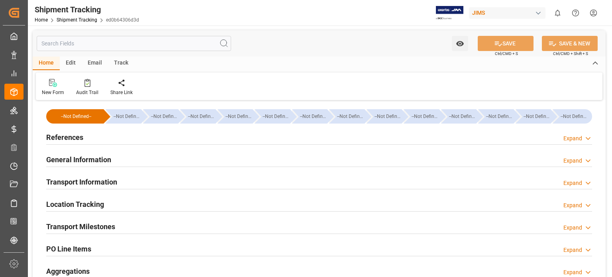
type input "[DATE] 00:00"
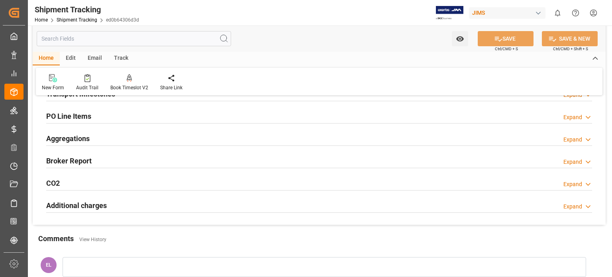
scroll to position [66, 0]
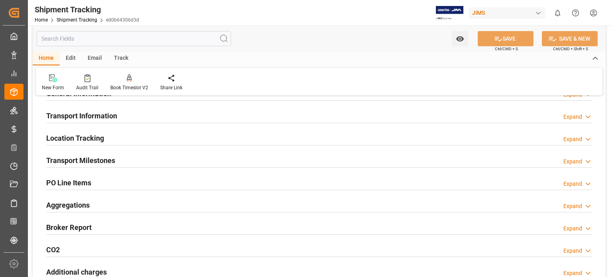
click at [102, 159] on h2 "Transport Milestones" at bounding box center [80, 160] width 69 height 11
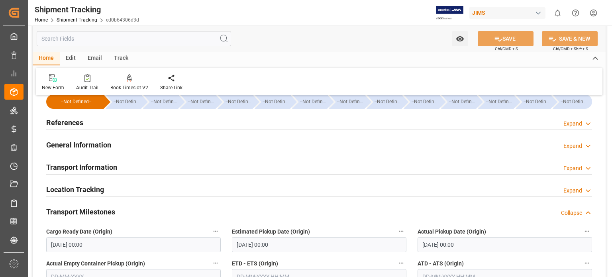
scroll to position [0, 0]
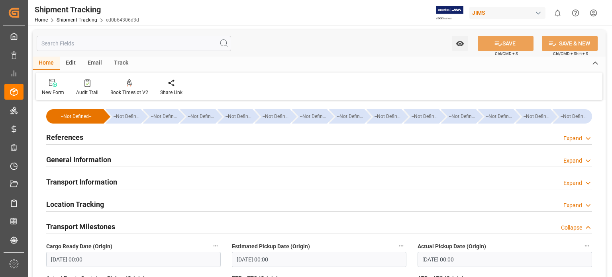
click at [89, 183] on h2 "Transport Information" at bounding box center [81, 182] width 71 height 11
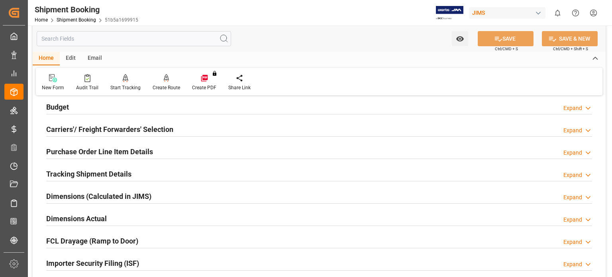
scroll to position [199, 0]
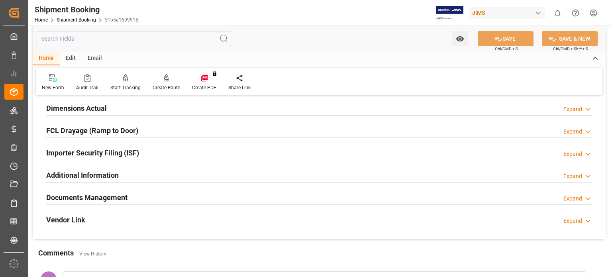
click at [111, 198] on h2 "Documents Management" at bounding box center [86, 197] width 81 height 11
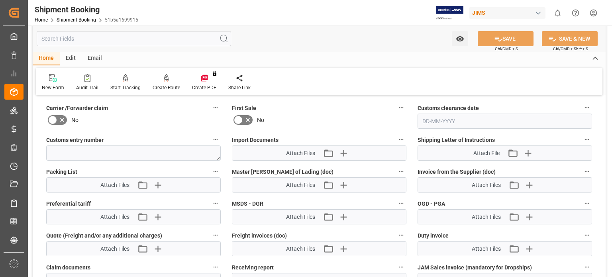
scroll to position [399, 0]
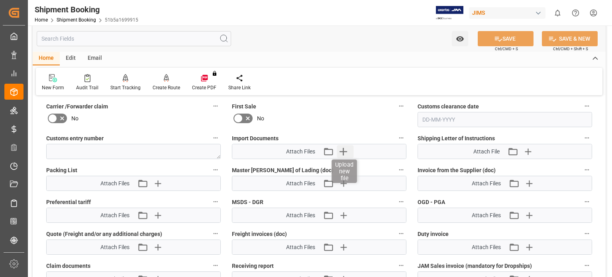
click at [349, 148] on icon "button" at bounding box center [343, 151] width 13 height 13
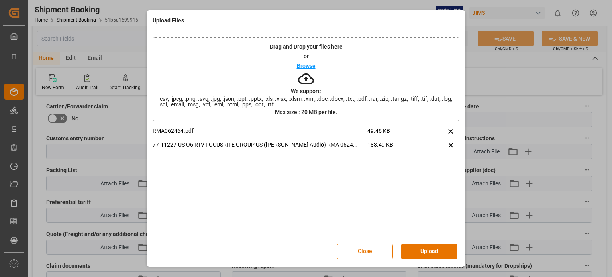
click at [367, 200] on div "RMA062464.pdf 49.46 KB 77-11227-US O6 RTV FOCUSRITE GROUP US ([PERSON_NAME] Aud…" at bounding box center [306, 183] width 307 height 112
click at [429, 251] on button "Upload" at bounding box center [429, 251] width 56 height 15
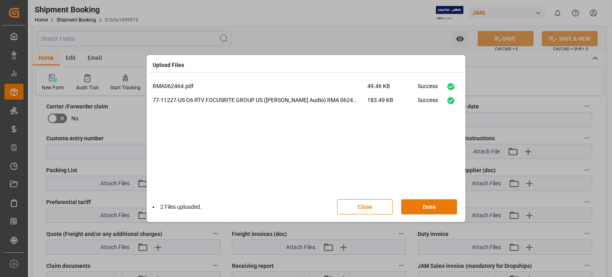
click at [434, 206] on button "Done" at bounding box center [429, 206] width 56 height 15
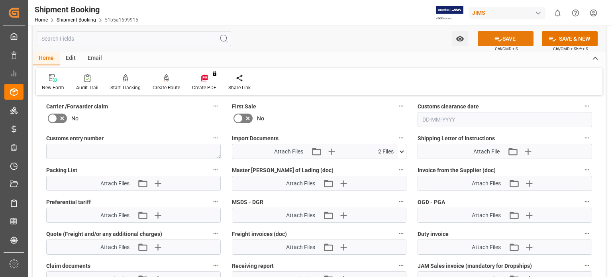
click at [514, 38] on button "SAVE" at bounding box center [506, 38] width 56 height 15
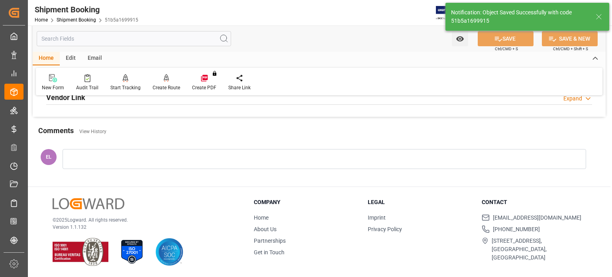
scroll to position [321, 0]
